Goal: Check status: Check status

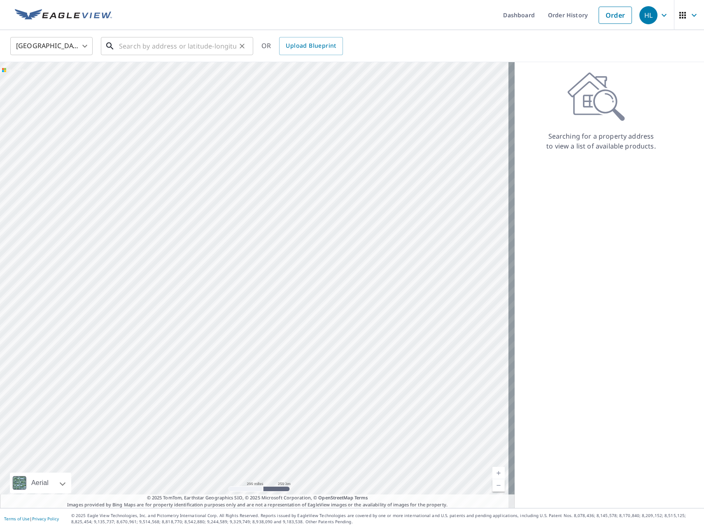
click at [198, 47] on input "text" at bounding box center [177, 46] width 117 height 23
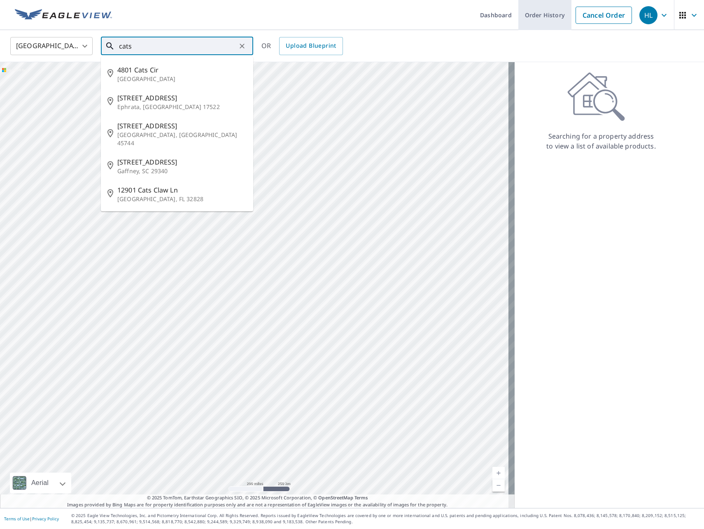
type input "cats"
click at [526, 13] on link "Order History" at bounding box center [544, 15] width 53 height 30
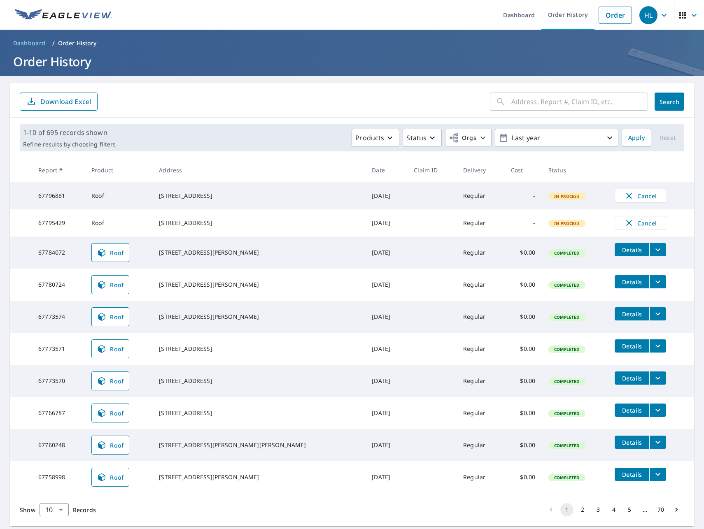
click at [546, 105] on input "text" at bounding box center [579, 101] width 137 height 23
type input "catskill"
click button "Search" at bounding box center [670, 102] width 30 height 18
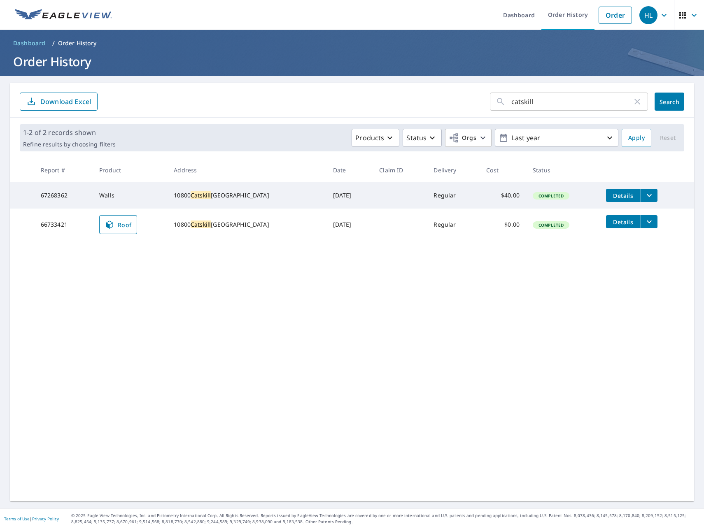
click at [644, 196] on icon "filesDropdownBtn-67268362" at bounding box center [649, 196] width 10 height 10
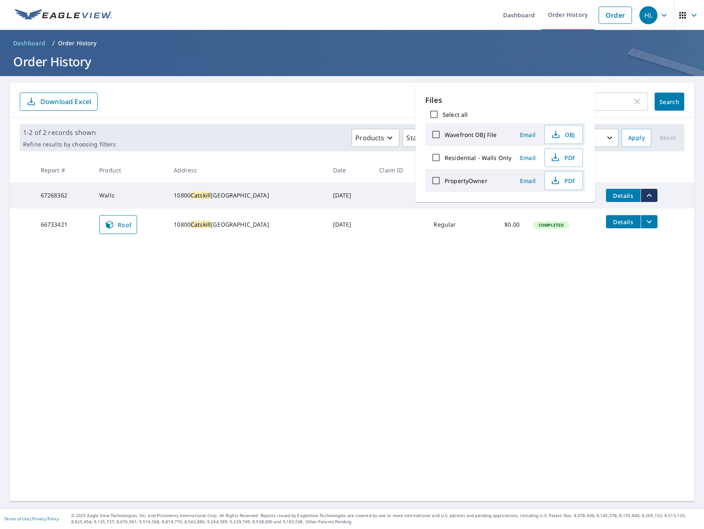
click at [434, 256] on div "catskill ​ Search Download Excel 1-2 of 2 records shown Refine results by choos…" at bounding box center [352, 292] width 684 height 419
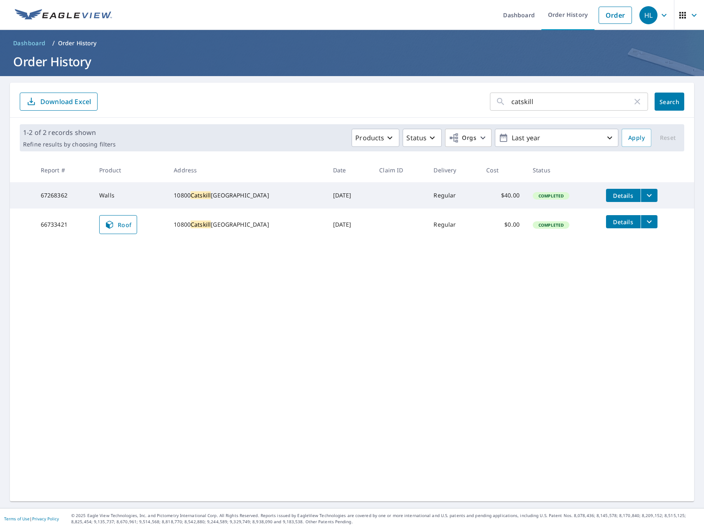
click at [201, 198] on div "[STREET_ADDRESS]" at bounding box center [247, 195] width 146 height 8
click at [107, 194] on td "Walls" at bounding box center [130, 195] width 75 height 26
drag, startPoint x: 54, startPoint y: 196, endPoint x: 305, endPoint y: 195, distance: 251.6
click at [281, 195] on tr "67268362 Walls [STREET_ADDRESS] [DATE] Regular $40.00 Completed Details" at bounding box center [352, 195] width 684 height 26
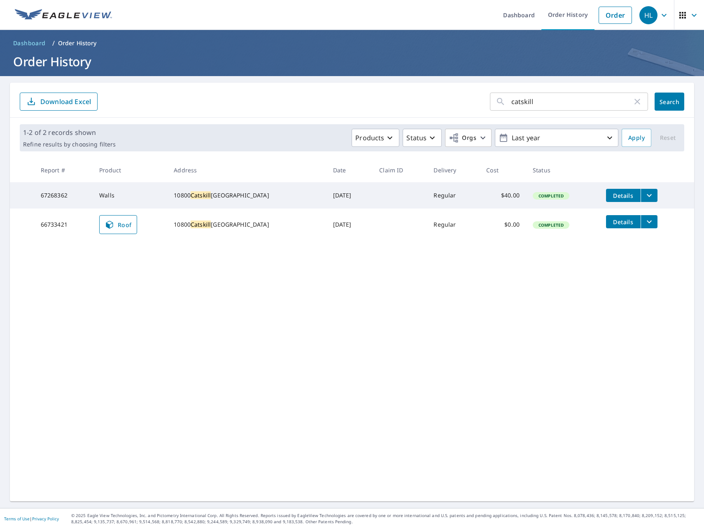
click at [327, 195] on td "[DATE]" at bounding box center [350, 195] width 47 height 26
click at [644, 194] on button "filesDropdownBtn-67268362" at bounding box center [649, 195] width 17 height 13
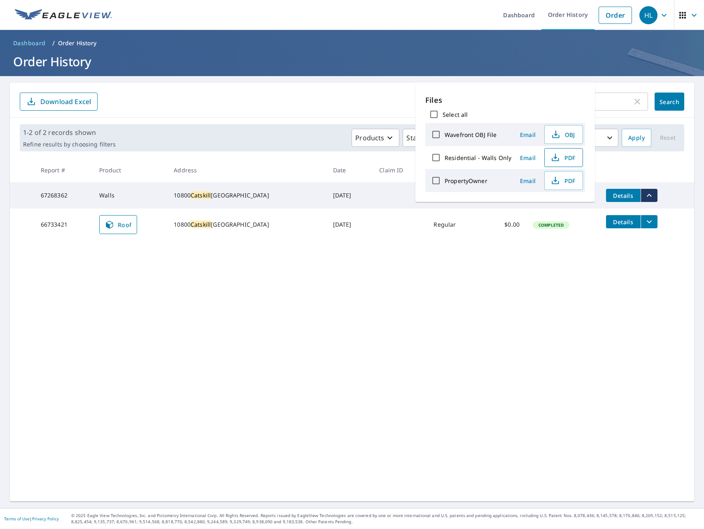
click at [555, 159] on icon "button" at bounding box center [555, 158] width 10 height 10
